Goal: Communication & Community: Ask a question

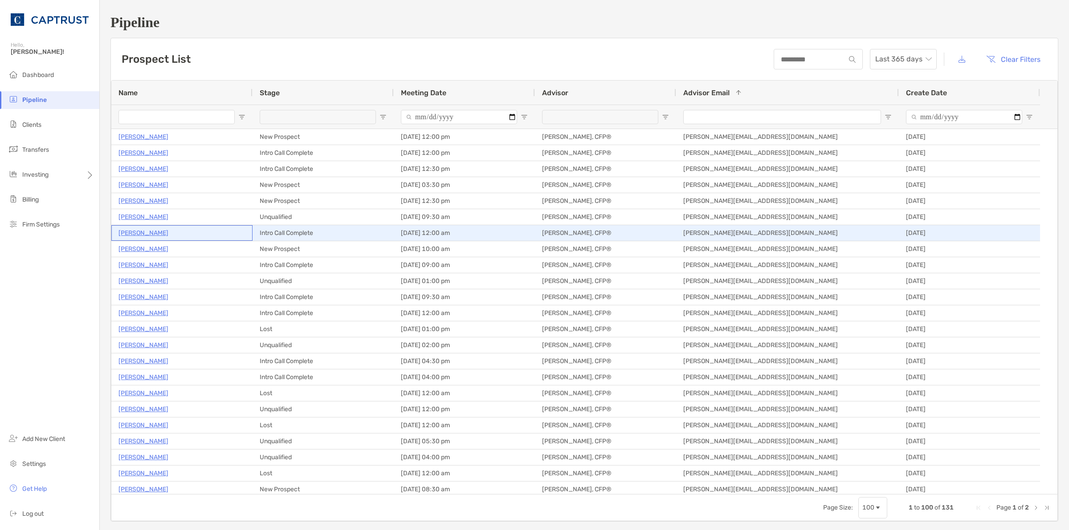
click at [145, 235] on p "[PERSON_NAME]" at bounding box center [143, 233] width 50 height 11
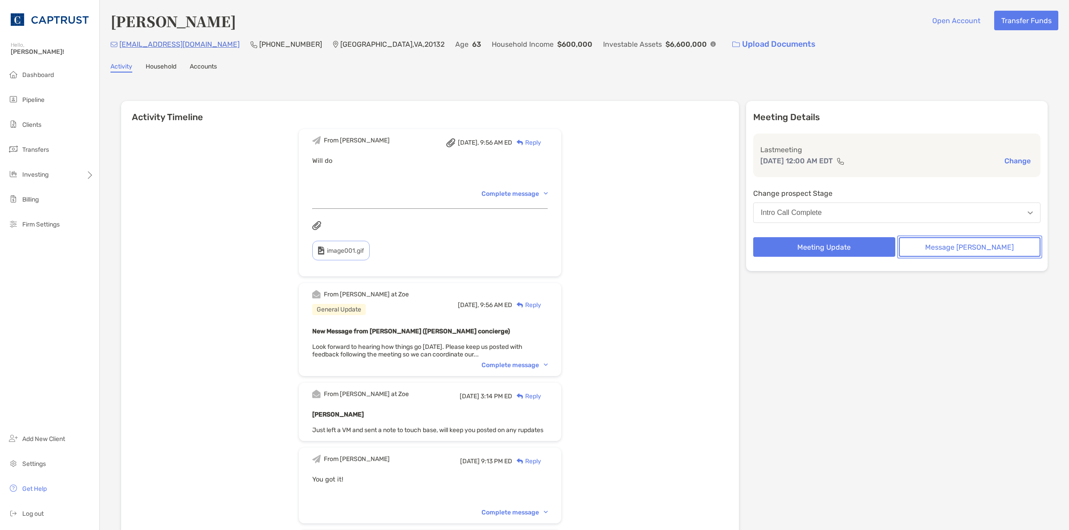
click at [947, 250] on button "Message [PERSON_NAME]" at bounding box center [970, 247] width 142 height 20
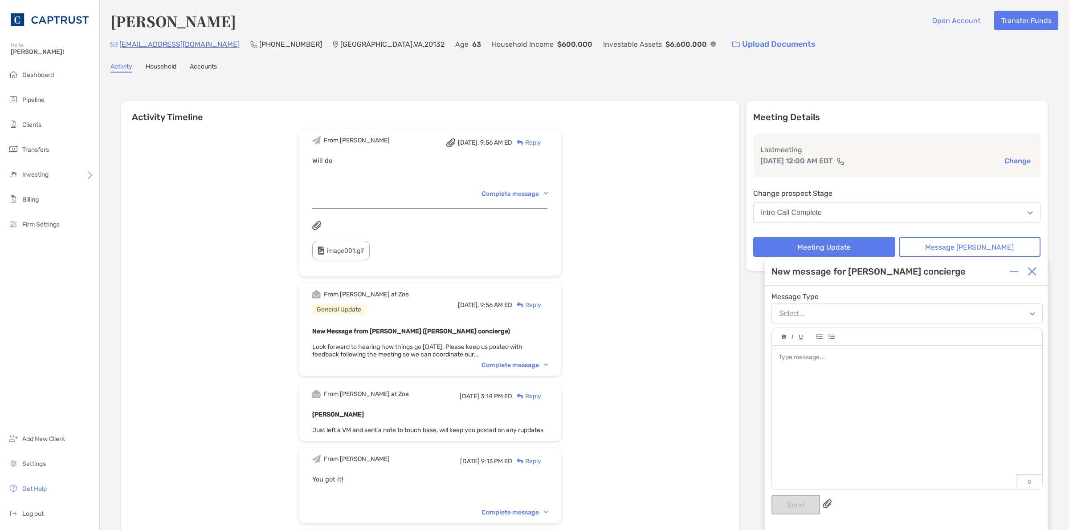
click at [844, 372] on div at bounding box center [907, 413] width 270 height 135
click at [786, 506] on button "Send" at bounding box center [795, 505] width 49 height 20
